Goal: Communication & Community: Share content

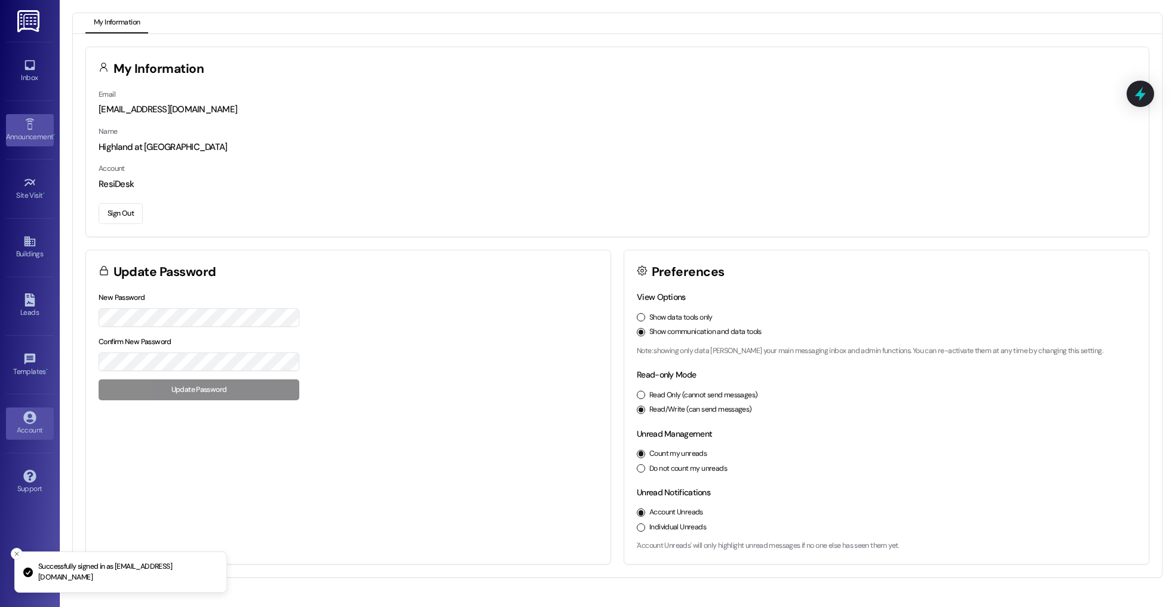
click at [33, 132] on div "Announcement •" at bounding box center [30, 137] width 60 height 12
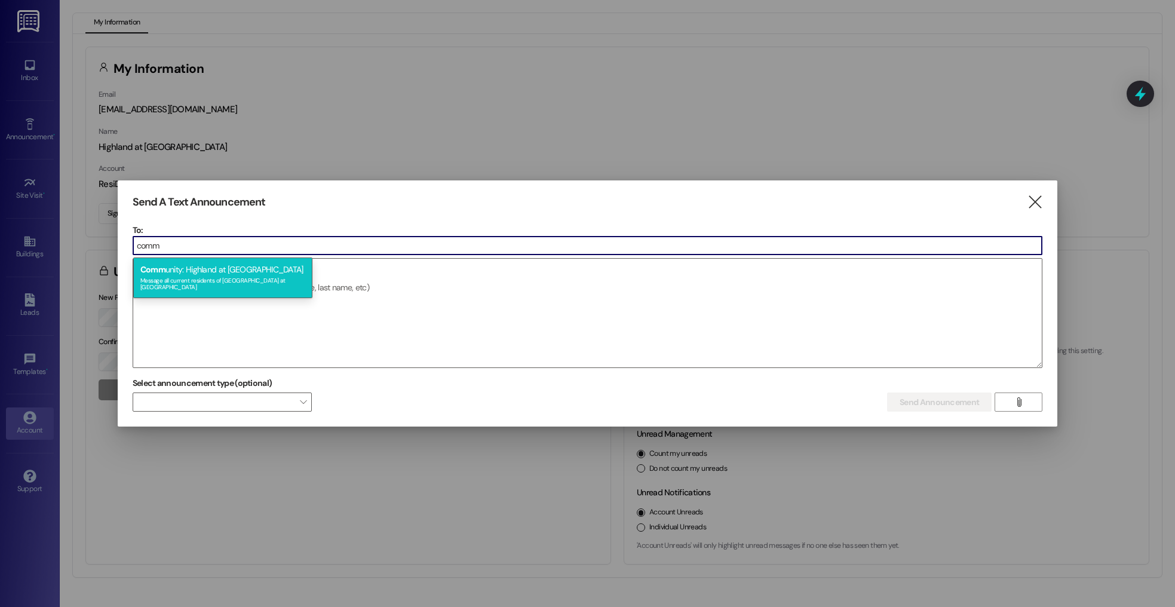
type input "comm"
click at [284, 273] on div "Comm unity: Highland at [GEOGRAPHIC_DATA] Message all current residents of [GEO…" at bounding box center [222, 278] width 179 height 41
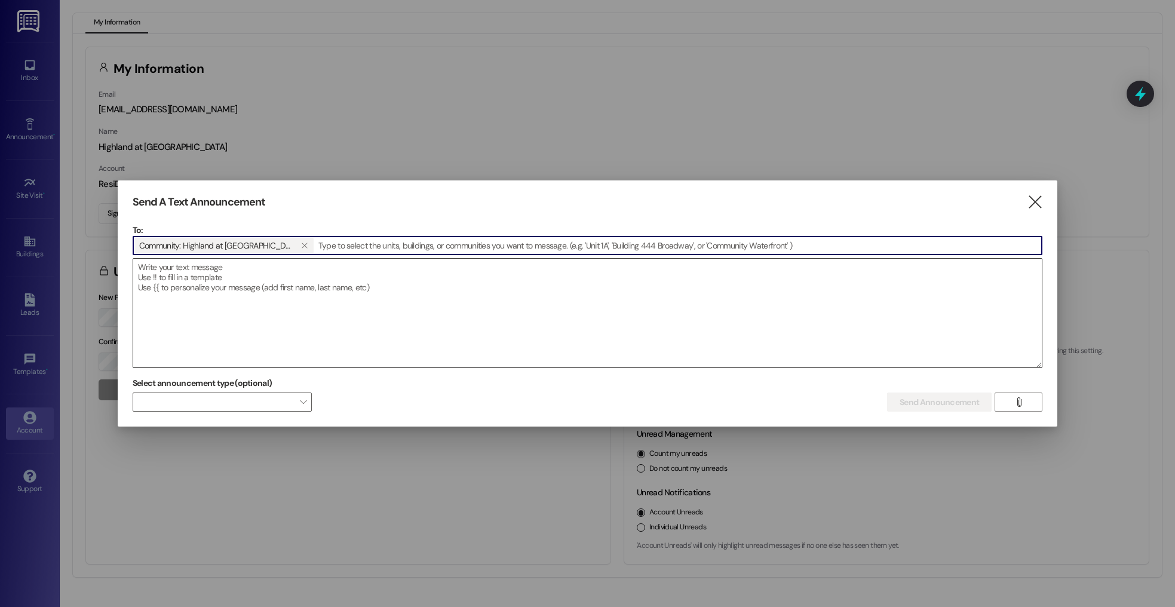
click at [287, 282] on textarea at bounding box center [588, 313] width 910 height 109
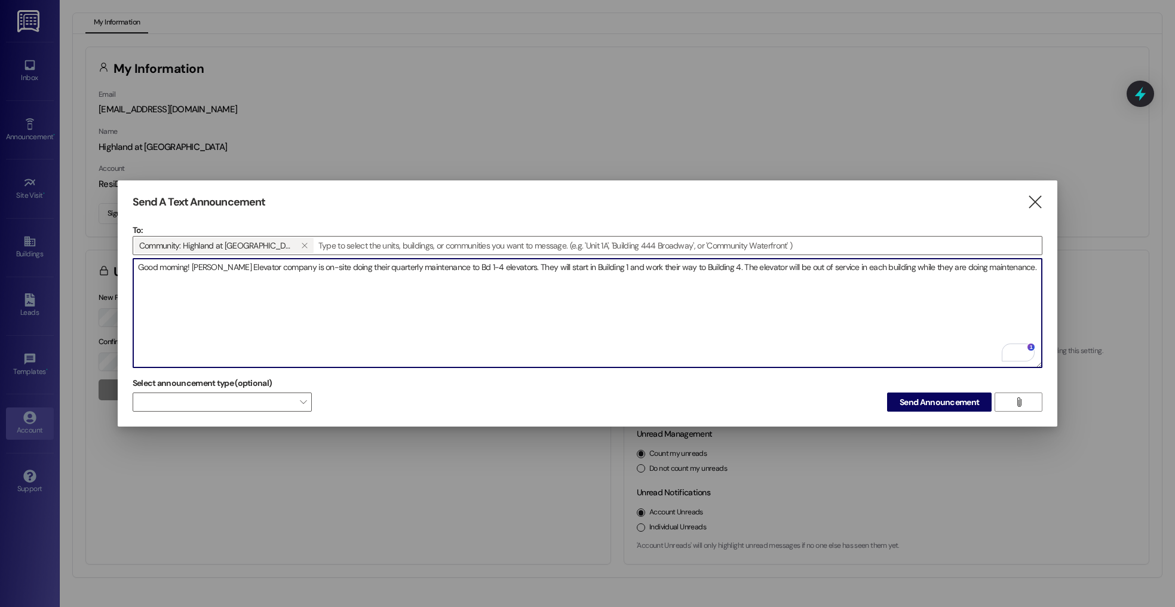
click at [1014, 265] on textarea "Good morning! [PERSON_NAME] Elevator company is on-site doing their quarterly m…" at bounding box center [588, 313] width 910 height 109
click at [384, 299] on textarea "Good morning! [PERSON_NAME] Elevator company is on-site doing their quarterly m…" at bounding box center [588, 313] width 910 height 109
click at [337, 264] on textarea "Good morning! [PERSON_NAME] Elevator company is on-site doing their quarterly m…" at bounding box center [588, 313] width 910 height 109
click at [442, 281] on textarea "Good morning! [PERSON_NAME] Elevator company is on-site doing quarterly mainten…" at bounding box center [588, 313] width 910 height 109
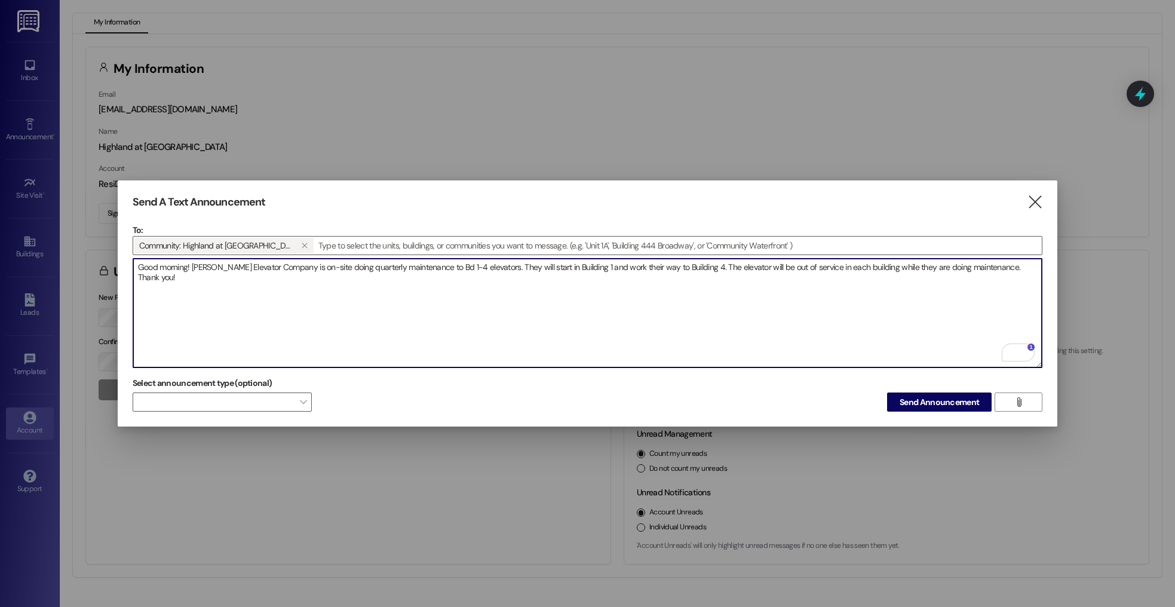
click at [609, 264] on textarea "Good morning! [PERSON_NAME] Elevator Company is on-site doing quarterly mainten…" at bounding box center [588, 313] width 910 height 109
click at [637, 289] on textarea "Good morning! [PERSON_NAME] Elevator Company is on-site doing quarterly mainten…" at bounding box center [588, 313] width 910 height 109
click at [635, 271] on textarea "Good morning! [PERSON_NAME] Elevator Company is on-site doing quarterly mainten…" at bounding box center [588, 313] width 910 height 109
click at [1018, 350] on div "1" at bounding box center [1026, 353] width 16 height 16
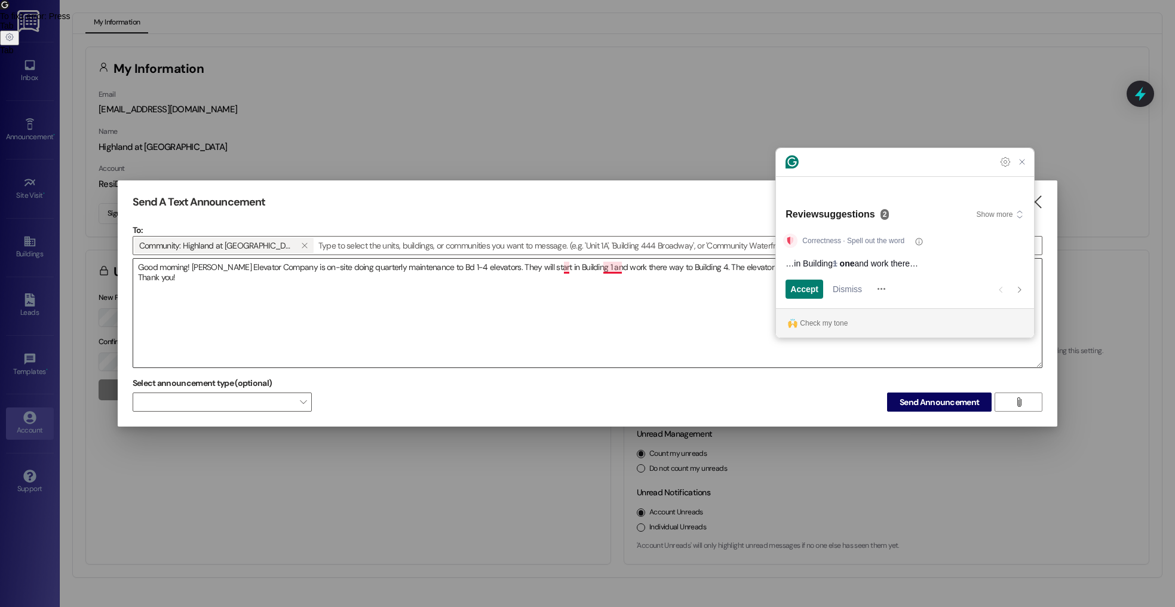
click at [614, 268] on textarea "Good morning! [PERSON_NAME] Elevator Company is on-site doing quarterly mainten…" at bounding box center [588, 313] width 910 height 109
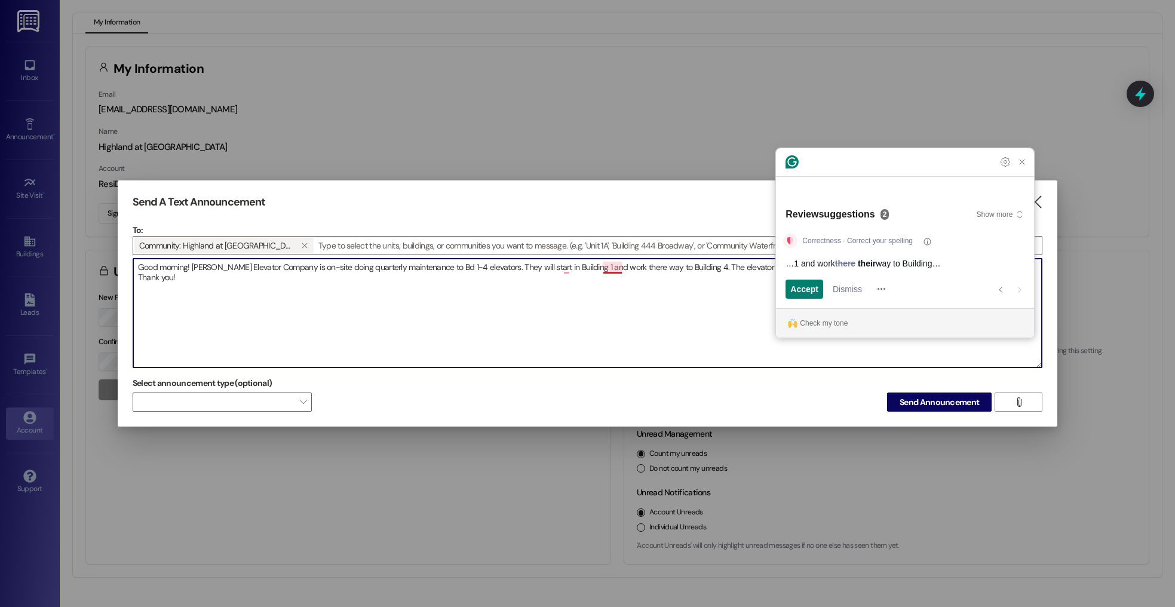
click at [829, 286] on div "Accept and open previous suggestion Dismiss and open previous suggestion" at bounding box center [841, 289] width 110 height 19
click at [783, 293] on div "Correctness · Correct your spelling …1 and work there their way to Building… Ac…" at bounding box center [905, 267] width 258 height 82
click at [796, 289] on span "Accept" at bounding box center [805, 289] width 28 height 13
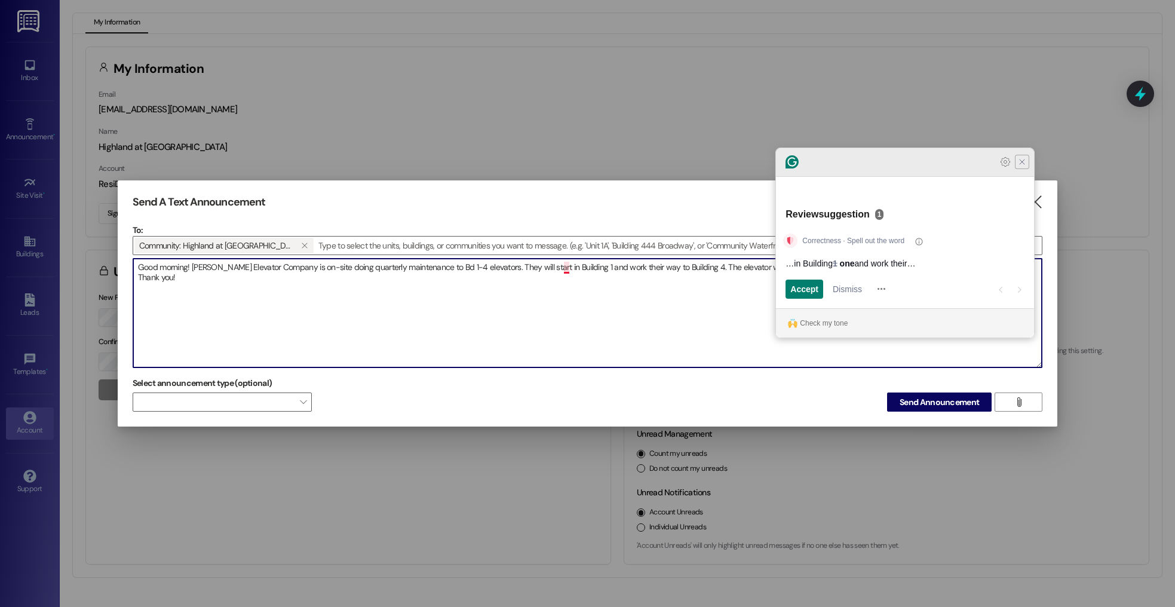
type textarea "Good morning! [PERSON_NAME] Elevator Company is on-site doing quarterly mainten…"
click at [1022, 167] on icon "Close Grammarly Assistant" at bounding box center [1023, 162] width 10 height 10
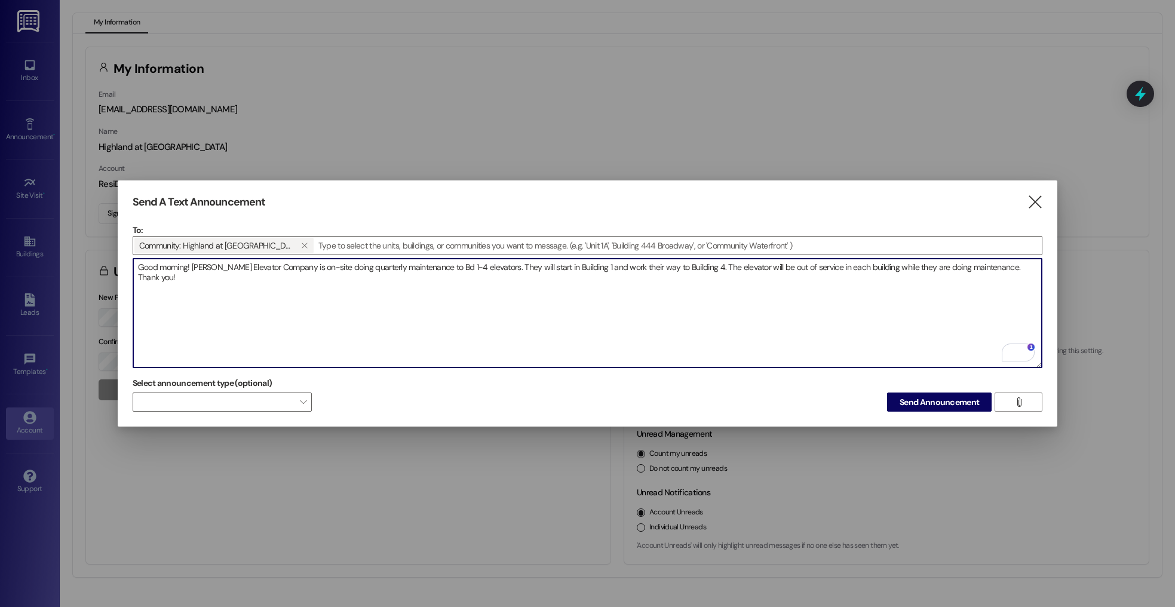
click at [783, 268] on textarea "Good morning! [PERSON_NAME] Elevator Company is on-site doing quarterly mainten…" at bounding box center [588, 313] width 910 height 109
click at [933, 396] on span "Send Announcement" at bounding box center [939, 402] width 79 height 13
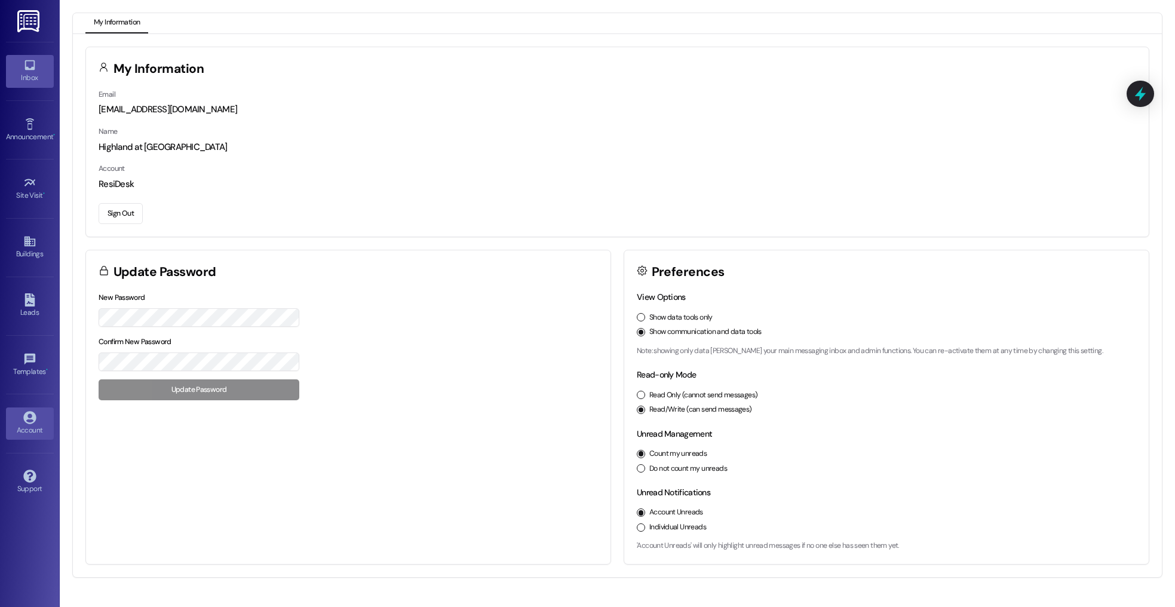
click at [47, 77] on div "Inbox" at bounding box center [30, 78] width 60 height 12
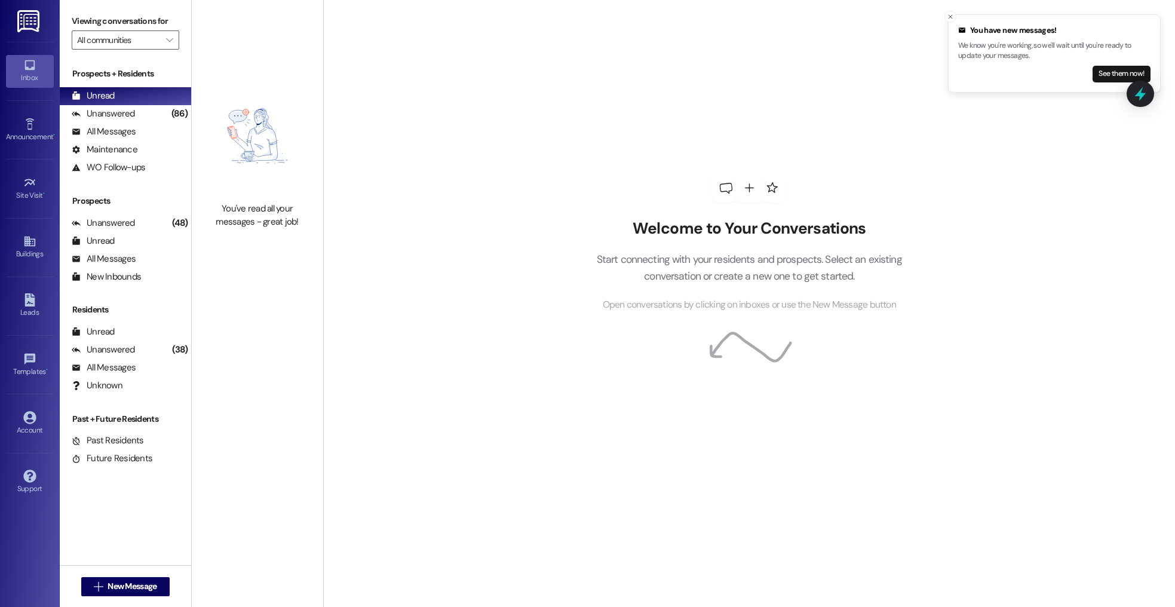
click at [25, 406] on div "Account Go to Account" at bounding box center [30, 423] width 48 height 59
click at [29, 417] on icon at bounding box center [29, 417] width 13 height 13
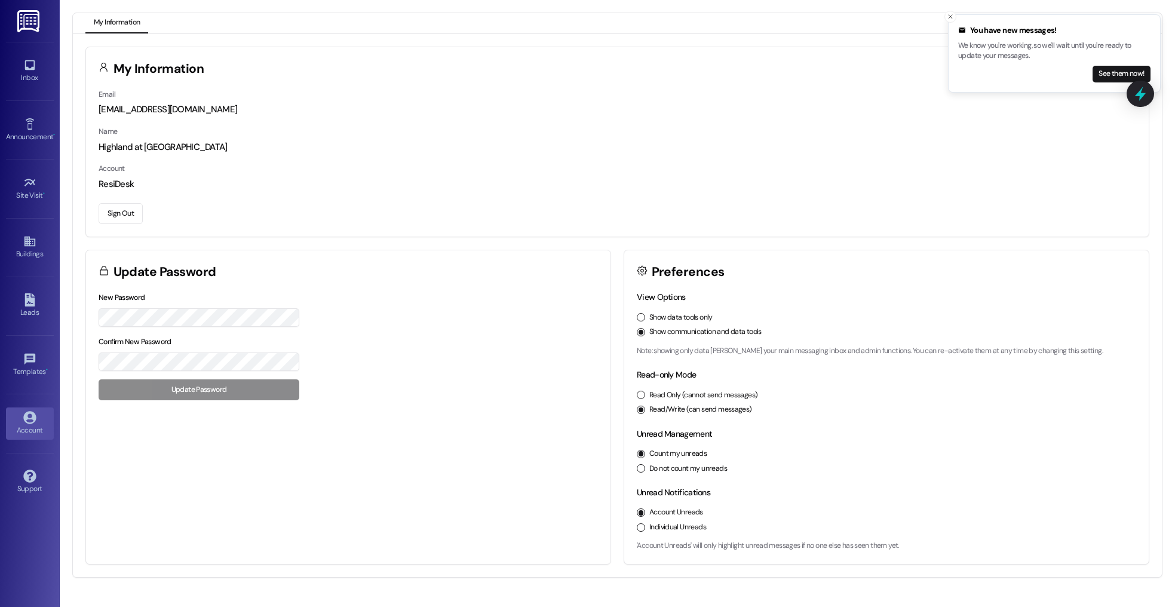
click at [115, 209] on button "Sign Out" at bounding box center [121, 213] width 44 height 21
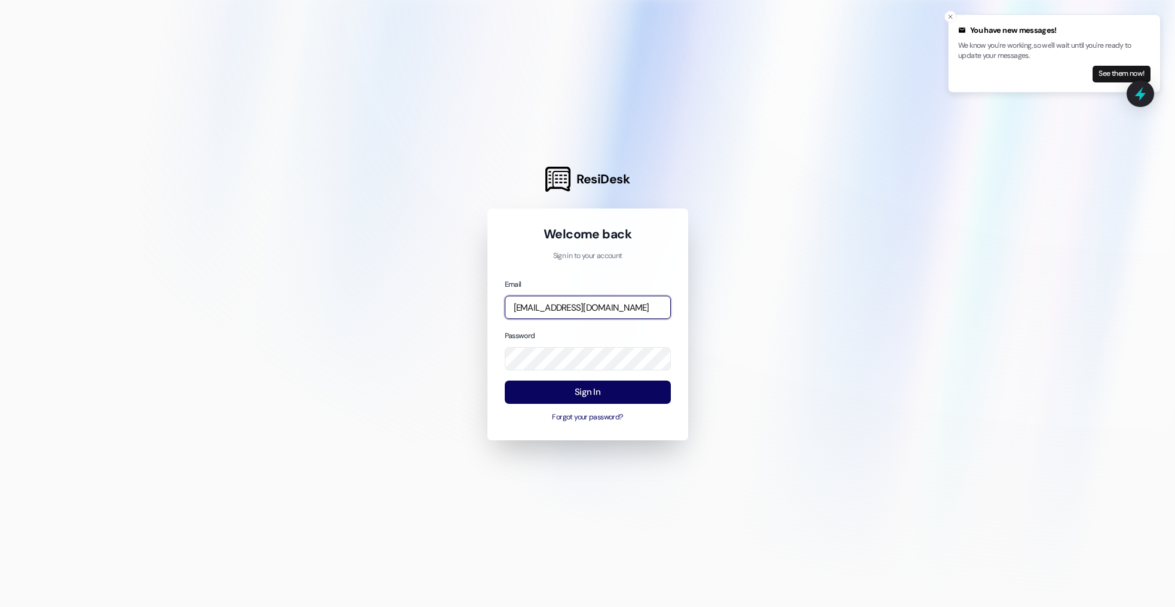
drag, startPoint x: 550, startPoint y: 310, endPoint x: 561, endPoint y: 331, distance: 24.3
click at [550, 310] on input "[EMAIL_ADDRESS][DOMAIN_NAME]" at bounding box center [588, 307] width 166 height 23
type input "[PERSON_NAME][EMAIL_ADDRESS][DOMAIN_NAME]"
click at [585, 393] on button "Sign In" at bounding box center [588, 392] width 166 height 23
